Goal: Task Accomplishment & Management: Use online tool/utility

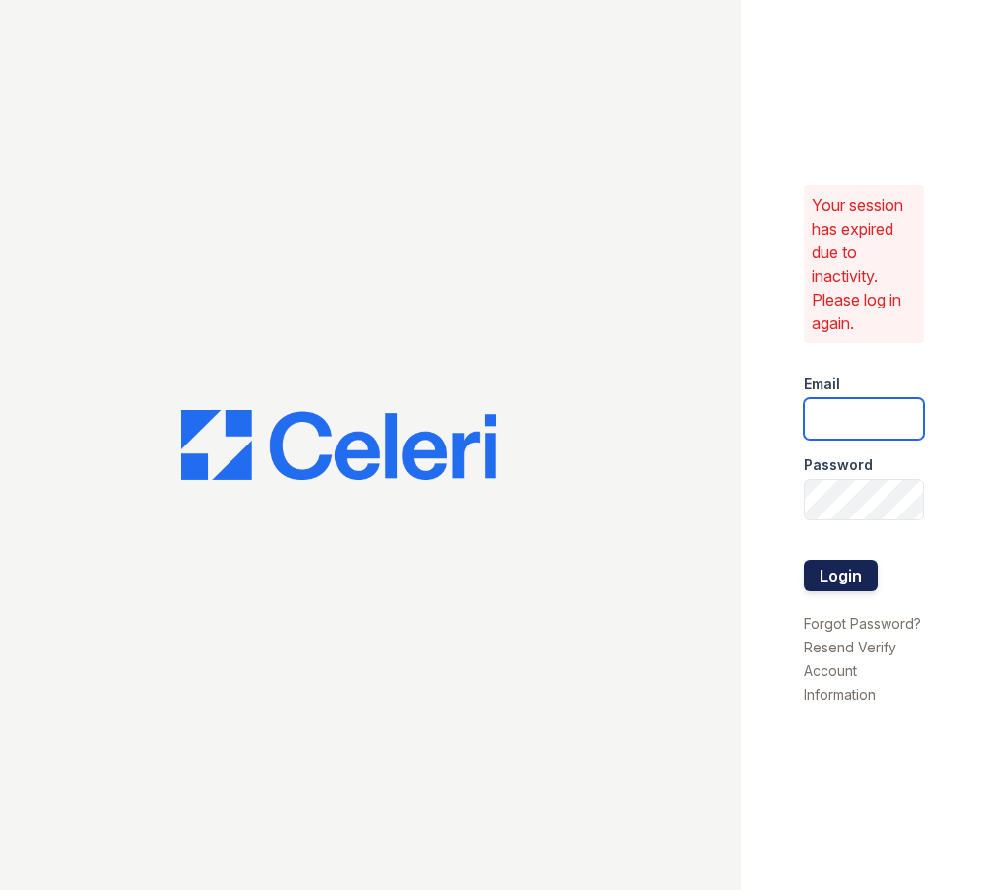
type input "haven.pm@cafmanagement.com"
click at [848, 574] on button "Login" at bounding box center [841, 576] width 74 height 32
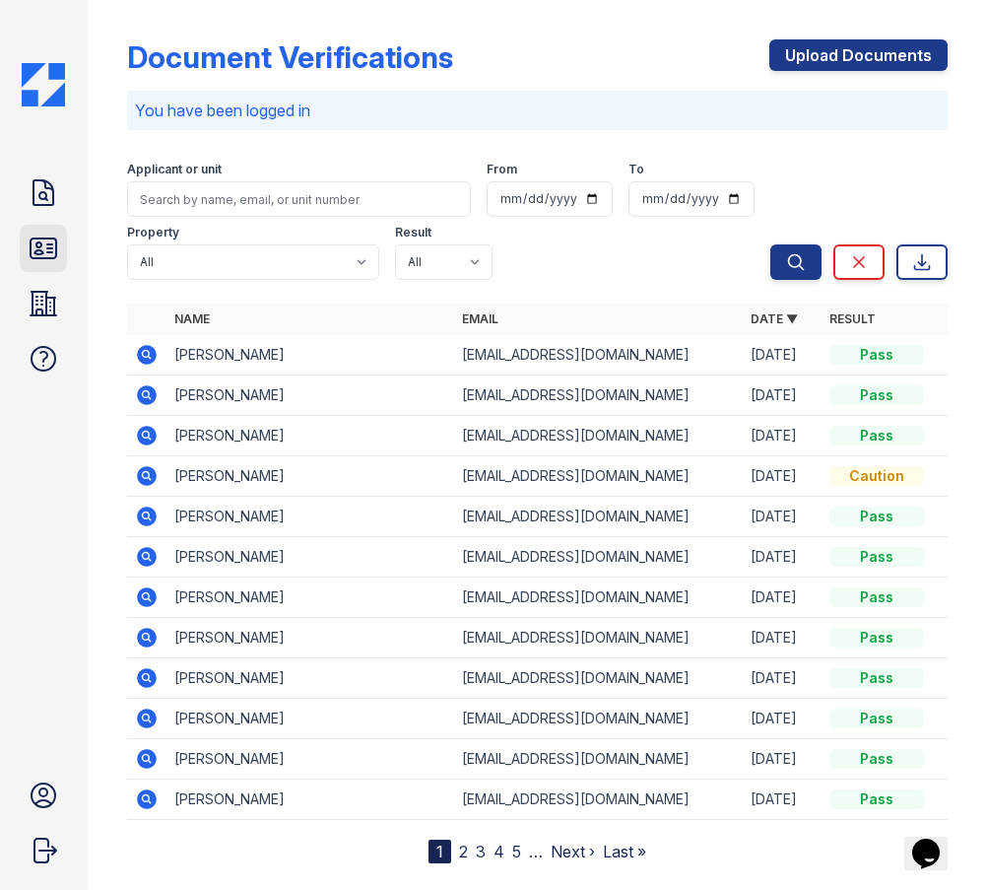
click at [58, 239] on icon at bounding box center [44, 249] width 32 height 32
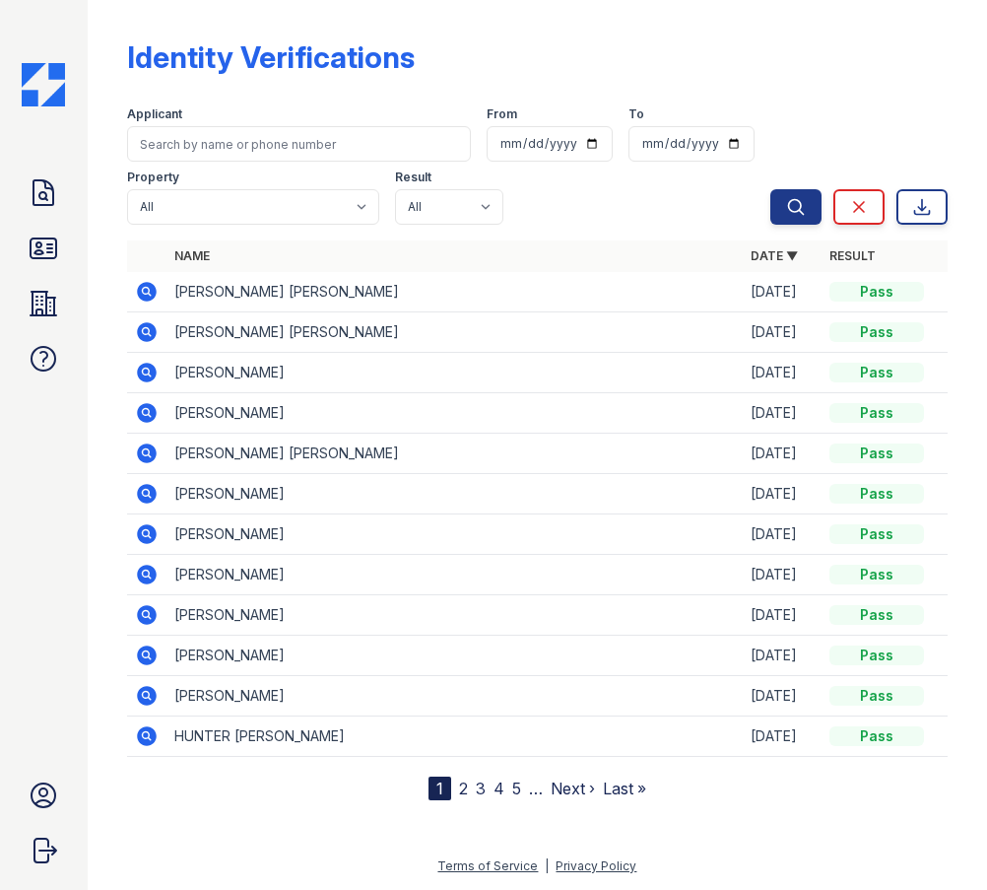
click at [62, 300] on link "Properties" at bounding box center [43, 303] width 47 height 47
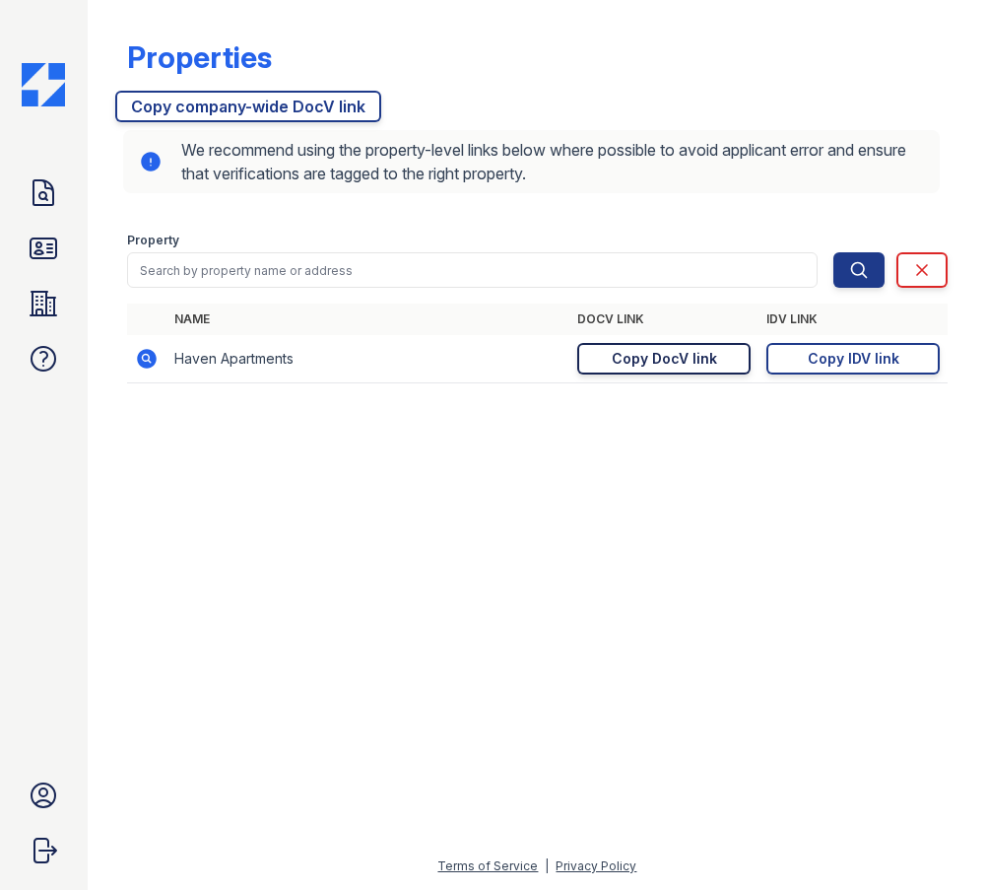
click at [667, 363] on div "Copy DocV link" at bounding box center [664, 359] width 105 height 20
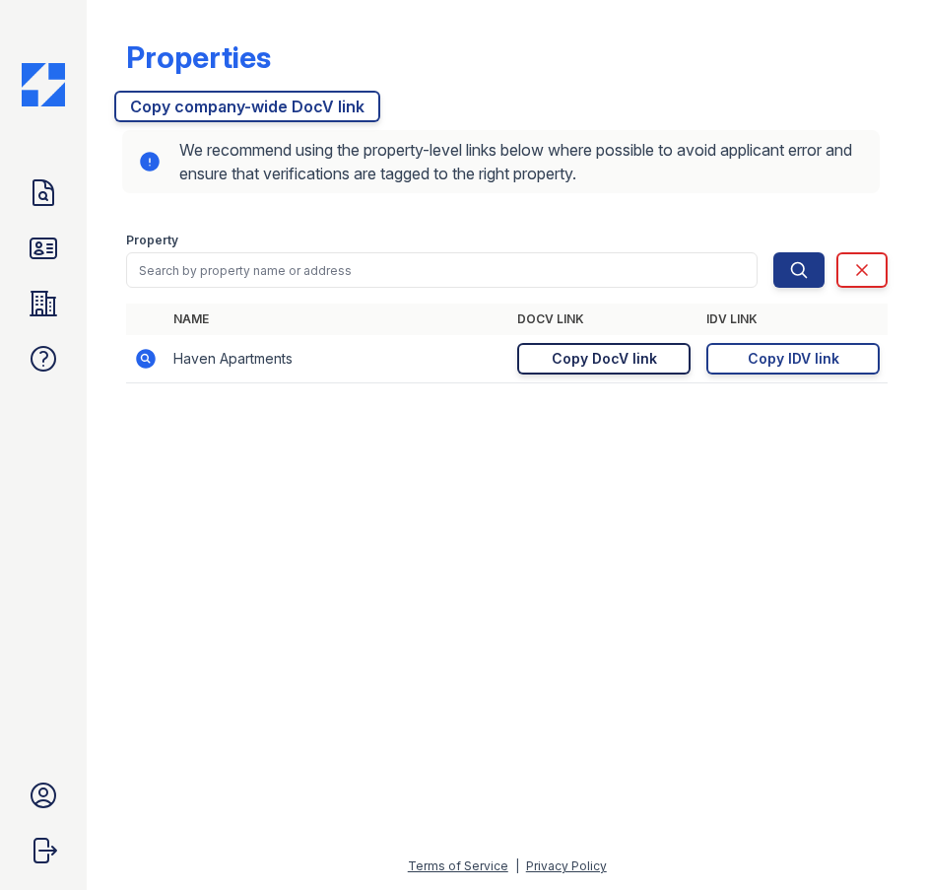
click at [521, 540] on div at bounding box center [506, 644] width 777 height 420
click at [614, 364] on div "Copy DocV link" at bounding box center [604, 359] width 105 height 20
click at [612, 359] on div "Copy DocV link" at bounding box center [604, 359] width 105 height 20
click at [464, 533] on div at bounding box center [506, 644] width 777 height 420
click at [618, 224] on form "Property Search Clear Search Clear" at bounding box center [507, 256] width 762 height 79
